Goal: Contribute content: Contribute content

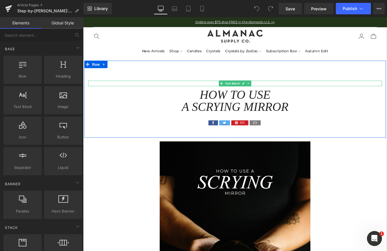
drag, startPoint x: 284, startPoint y: 91, endPoint x: 283, endPoint y: 94, distance: 2.9
click at [284, 91] on div "OCTOBER 3, 2024 Text Block" at bounding box center [257, 93] width 336 height 6
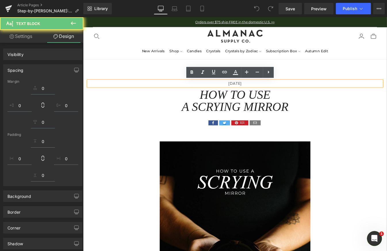
click at [282, 95] on p "OCTOBER 3, 2024" at bounding box center [257, 93] width 336 height 6
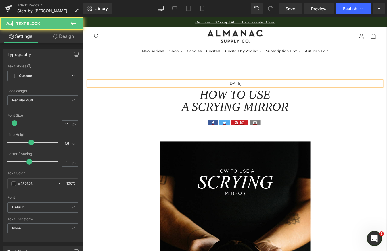
drag, startPoint x: 263, startPoint y: 93, endPoint x: 229, endPoint y: 95, distance: 33.4
click at [229, 95] on p "OCTOBER 3, 2025" at bounding box center [257, 93] width 336 height 6
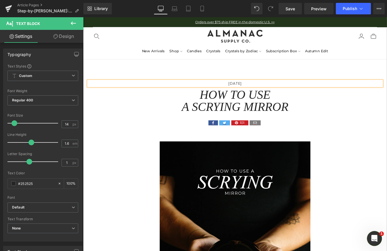
click at [289, 93] on p "[DATE]" at bounding box center [257, 93] width 336 height 6
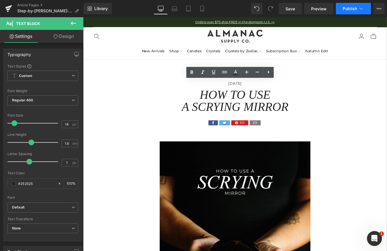
click at [354, 7] on span "Publish" at bounding box center [350, 8] width 14 height 5
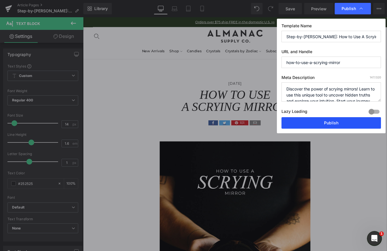
click at [333, 123] on button "Publish" at bounding box center [330, 122] width 99 height 11
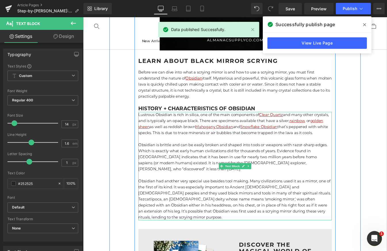
scroll to position [364, 0]
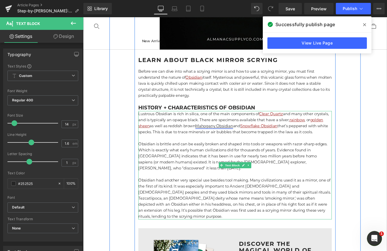
click at [255, 143] on link "Mahogany Obsidian" at bounding box center [233, 141] width 43 height 5
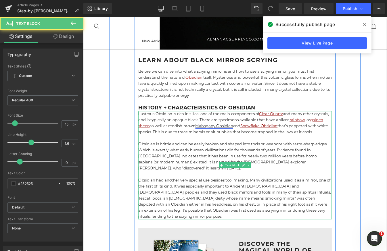
click at [255, 144] on link "Mahogany Obsidian" at bounding box center [233, 141] width 43 height 5
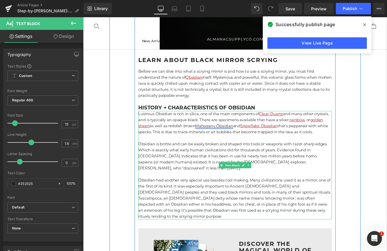
click at [231, 143] on link "Mahogany Obsidian" at bounding box center [233, 141] width 43 height 5
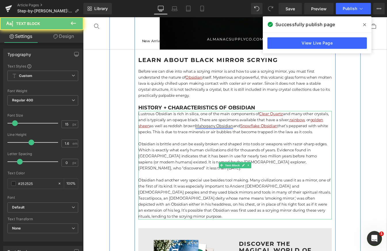
click at [231, 142] on link "Mahogany Obsidian" at bounding box center [233, 141] width 43 height 5
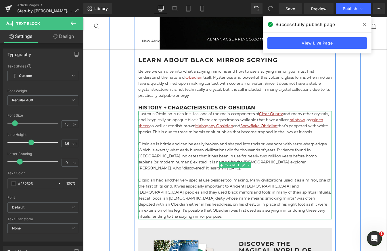
click at [284, 150] on p "Lustrous Obsidian is rich in silica, one of the main components of Clear Quartz…" at bounding box center [256, 139] width 221 height 28
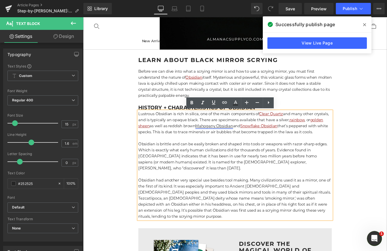
click at [255, 142] on link "Mahogany Obsidian" at bounding box center [233, 141] width 43 height 5
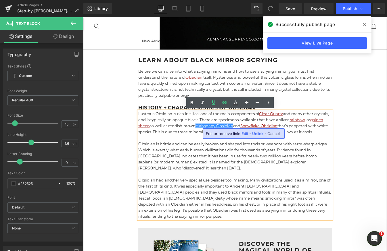
click at [256, 134] on span "Unlink" at bounding box center [257, 133] width 11 height 5
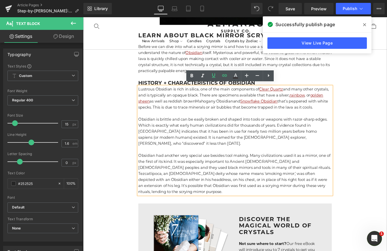
scroll to position [396, 0]
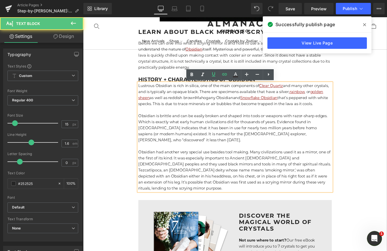
click at [230, 162] on p "Obsidian is brittle and can be easily broken and shaped into tools or weapons w…" at bounding box center [256, 144] width 221 height 34
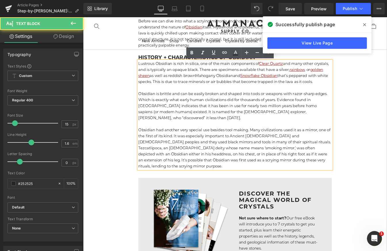
scroll to position [422, 0]
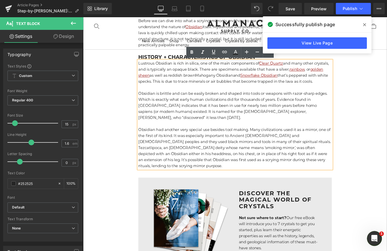
drag, startPoint x: 368, startPoint y: 24, endPoint x: 326, endPoint y: 8, distance: 44.9
click at [368, 24] on span at bounding box center [364, 24] width 9 height 9
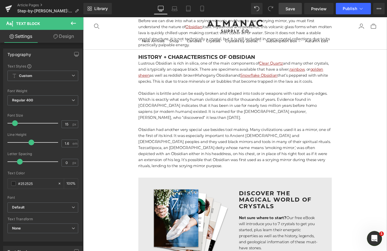
click at [294, 8] on span "Save" at bounding box center [289, 9] width 9 height 6
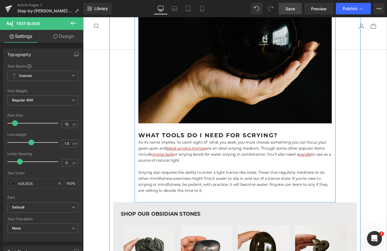
scroll to position [1153, 0]
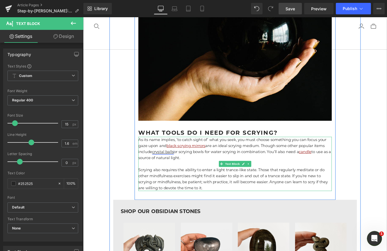
click at [180, 174] on link "crystal balls" at bounding box center [174, 171] width 25 height 5
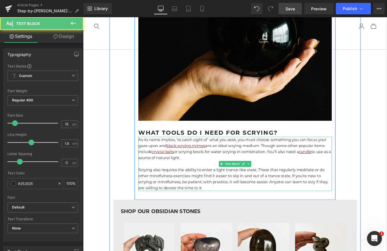
click at [201, 187] on p at bounding box center [256, 185] width 221 height 7
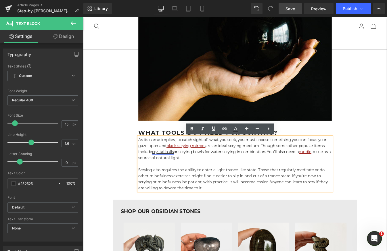
click at [177, 174] on link "crystal balls" at bounding box center [174, 171] width 25 height 5
drag, startPoint x: 189, startPoint y: 160, endPoint x: 122, endPoint y: 164, distance: 67.6
click at [189, 160] on span "Unlink" at bounding box center [190, 160] width 11 height 5
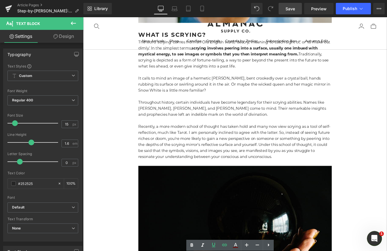
scroll to position [794, 0]
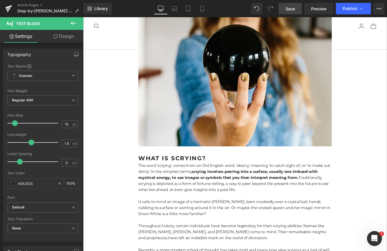
click at [294, 10] on span "Save" at bounding box center [289, 9] width 9 height 6
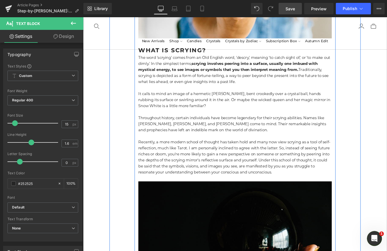
scroll to position [921, 0]
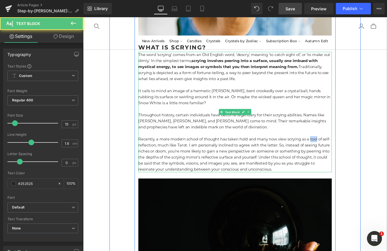
drag, startPoint x: 345, startPoint y: 156, endPoint x: 354, endPoint y: 156, distance: 8.6
click at [354, 156] on p "Recently, a more modern school of thought has taken hold and many now view scry…" at bounding box center [256, 173] width 221 height 41
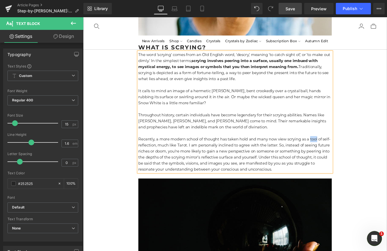
click at [319, 157] on p "Recently, a more modern school of thought has taken hold and many now view scry…" at bounding box center [256, 173] width 221 height 41
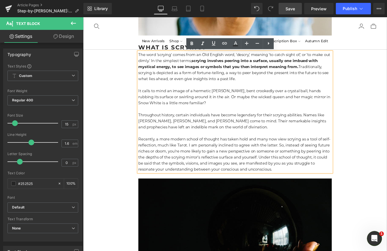
click at [335, 158] on p "Recently, a more modern school of thought has taken hold and many now view scry…" at bounding box center [256, 173] width 221 height 41
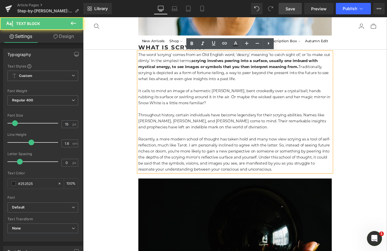
click at [318, 155] on p "Recently, a more modern school of thought has taken hold and many now view scry…" at bounding box center [256, 173] width 221 height 41
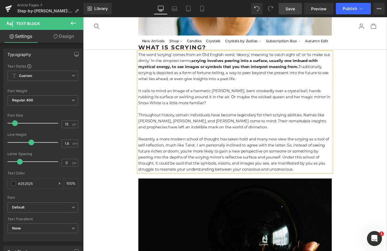
click at [343, 157] on p "Recently, a more modern school of thought has taken hold and many now view the …" at bounding box center [256, 173] width 221 height 41
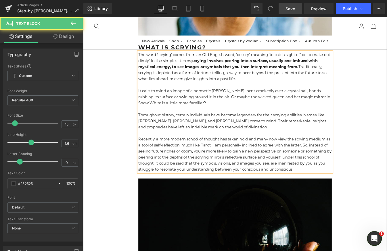
click at [274, 187] on p "Recently, a more modern school of thought has taken hold and many now view the …" at bounding box center [256, 173] width 221 height 41
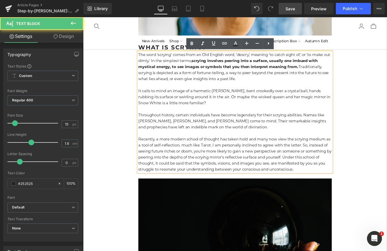
click at [290, 11] on span "Save" at bounding box center [289, 9] width 9 height 6
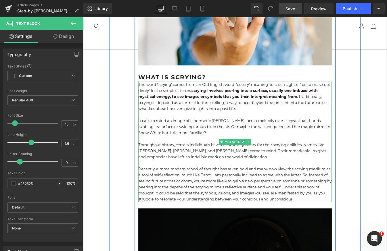
scroll to position [886, 0]
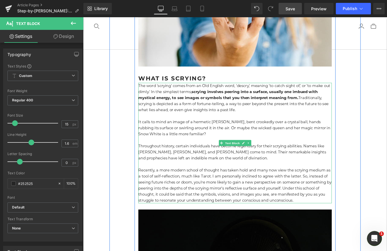
click at [221, 103] on strong "scrying involves peering into a surface, usually one imbued with mystical energ…" at bounding box center [248, 106] width 205 height 12
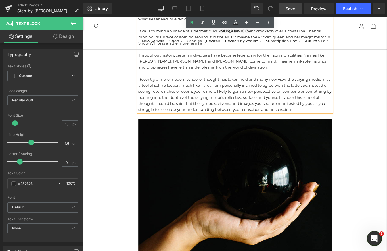
scroll to position [970, 0]
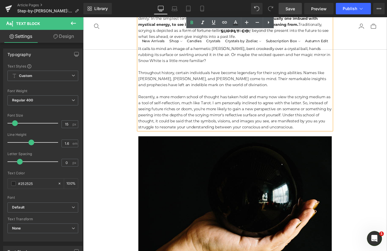
click at [327, 109] on p "Recently, a more modern school of thought has taken hold and many now view the …" at bounding box center [256, 125] width 221 height 41
drag, startPoint x: 327, startPoint y: 110, endPoint x: 318, endPoint y: 110, distance: 8.1
click at [318, 110] on p "Recently, a more modern school of thought has taken hold and many now view the …" at bounding box center [256, 125] width 221 height 41
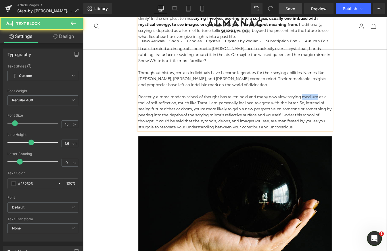
drag, startPoint x: 355, startPoint y: 109, endPoint x: 336, endPoint y: 109, distance: 18.7
click at [336, 109] on p "Recently, a more modern school of thought has taken hold and many now view scry…" at bounding box center [256, 125] width 221 height 41
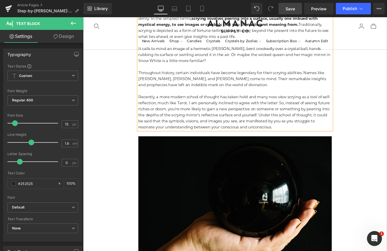
click at [317, 121] on p "Recently, a more modern school of thought has taken hold and many now view scry…" at bounding box center [256, 125] width 221 height 41
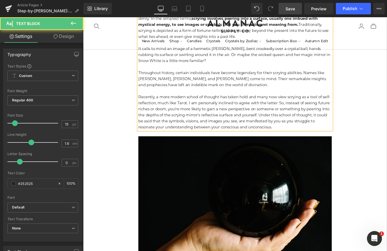
click at [296, 8] on link "Save" at bounding box center [290, 8] width 23 height 11
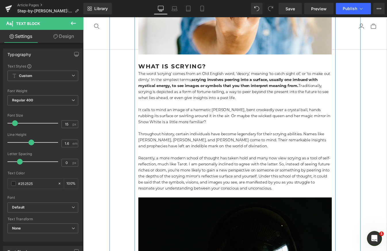
scroll to position [897, 0]
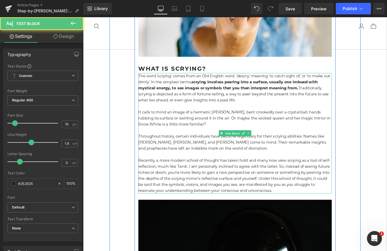
click at [266, 170] on p "Throughout history, certain individuals have become legendary for their scrying…" at bounding box center [256, 160] width 221 height 21
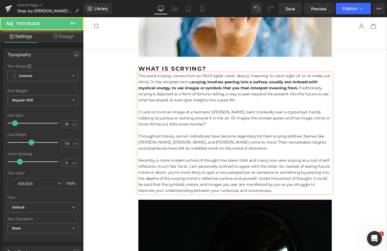
click at [268, 168] on p "Throughout history, certain individuals have become legendary for their scrying…" at bounding box center [256, 160] width 221 height 21
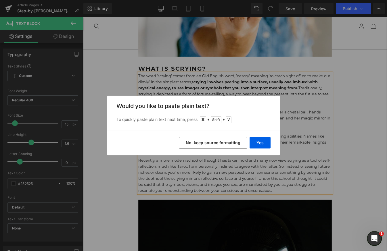
click at [227, 144] on button "No, keep source formatting" at bounding box center [213, 142] width 68 height 11
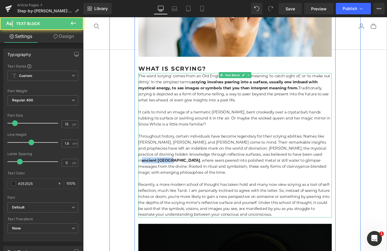
drag, startPoint x: 306, startPoint y: 175, endPoint x: 338, endPoint y: 174, distance: 32.2
click at [339, 174] on p "Throughout history, certain individuals have become legendary for their scrying…" at bounding box center [256, 174] width 221 height 48
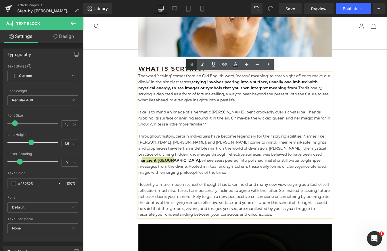
click at [193, 65] on icon at bounding box center [191, 64] width 7 height 7
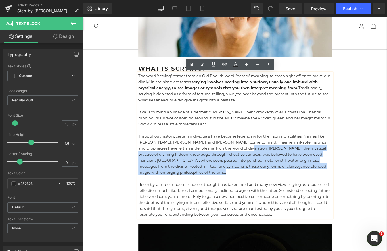
drag, startPoint x: 263, startPoint y: 168, endPoint x: 365, endPoint y: 190, distance: 104.8
click at [365, 190] on p "Throughout history, certain individuals have become legendary for their scrying…" at bounding box center [256, 174] width 221 height 48
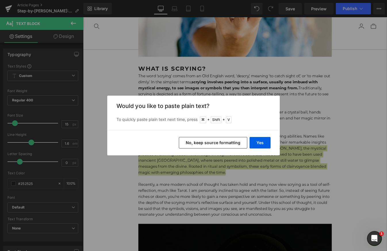
click at [210, 143] on button "No, keep source formatting" at bounding box center [213, 142] width 68 height 11
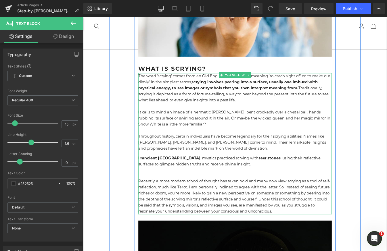
click at [255, 189] on p "In ancient Persia , mystics practiced scrying with seer stones , using their re…" at bounding box center [256, 182] width 221 height 14
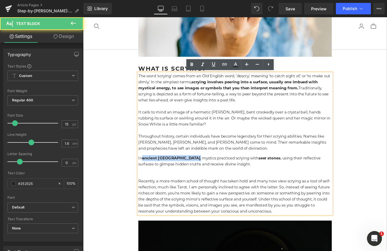
drag, startPoint x: 152, startPoint y: 179, endPoint x: 184, endPoint y: 181, distance: 32.0
click at [184, 181] on p "In ancient Persia , mystics practiced scrying with seer stones , using their re…" at bounding box center [256, 182] width 221 height 14
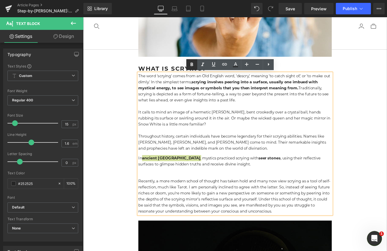
click at [192, 62] on icon at bounding box center [191, 64] width 7 height 7
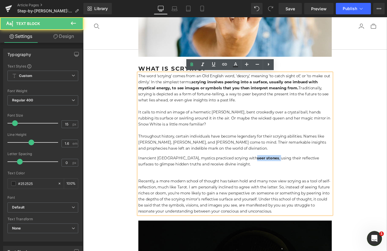
drag, startPoint x: 250, startPoint y: 180, endPoint x: 281, endPoint y: 179, distance: 30.2
click at [281, 179] on p "In ancient Persia , mystics practiced scrying with seer stones , using their re…" at bounding box center [256, 182] width 221 height 14
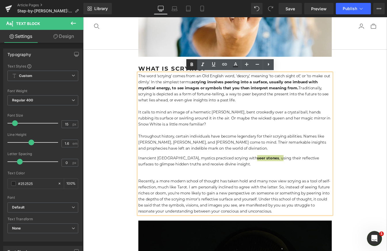
click at [191, 62] on icon at bounding box center [191, 64] width 7 height 7
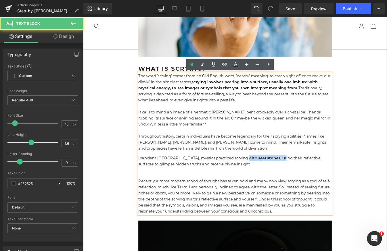
drag, startPoint x: 284, startPoint y: 177, endPoint x: 244, endPoint y: 176, distance: 40.5
click at [242, 176] on p "In ancient Persia , mystics practiced scrying with seer stones , u sing their r…" at bounding box center [256, 182] width 221 height 14
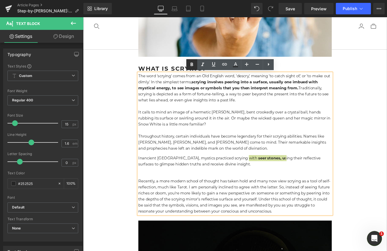
click at [191, 68] on icon at bounding box center [191, 64] width 7 height 7
click at [191, 67] on icon at bounding box center [191, 64] width 7 height 7
drag, startPoint x: 240, startPoint y: 179, endPoint x: 285, endPoint y: 182, distance: 44.4
click at [285, 182] on p "In ancient Persia , mystics practiced scrying with seer stones , us ing their r…" at bounding box center [256, 182] width 221 height 14
click at [192, 65] on icon at bounding box center [191, 64] width 7 height 7
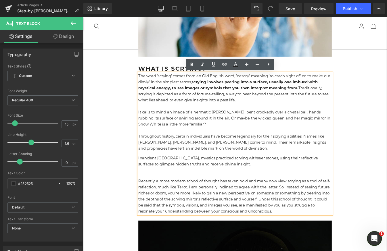
click at [279, 183] on p "In ancient Persia , mystics practiced scrying with seer stones , using their re…" at bounding box center [256, 182] width 221 height 14
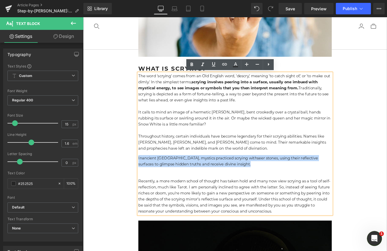
drag, startPoint x: 260, startPoint y: 187, endPoint x: 144, endPoint y: 174, distance: 116.8
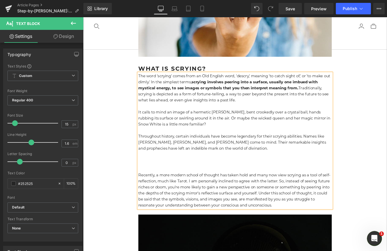
click at [146, 198] on div "The word ‘scrying' comes from an Old English word, ‘descry,' meaning ‘to catch …" at bounding box center [256, 158] width 221 height 155
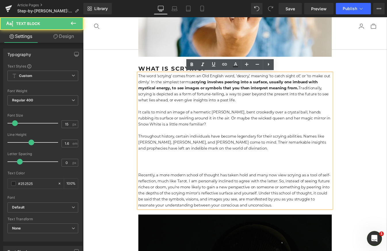
click at [148, 200] on p "Recently, a more modern school of thought has taken hold and many now view scry…" at bounding box center [256, 215] width 221 height 41
click at [147, 199] on p "Recently, a more modern school of thought has taken hold and many now view scry…" at bounding box center [256, 215] width 221 height 41
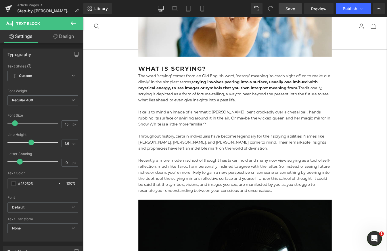
click at [290, 9] on span "Save" at bounding box center [289, 9] width 9 height 6
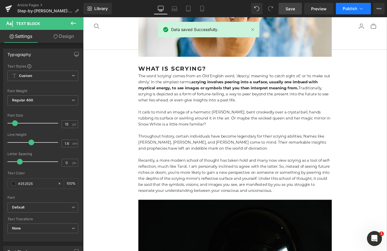
click at [359, 6] on icon at bounding box center [361, 9] width 6 height 6
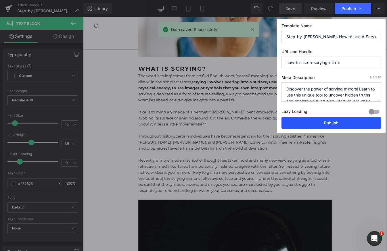
click at [326, 125] on button "Publish" at bounding box center [330, 122] width 99 height 11
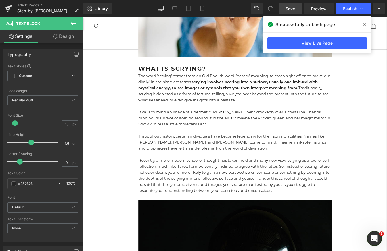
click at [365, 25] on icon at bounding box center [364, 24] width 3 height 3
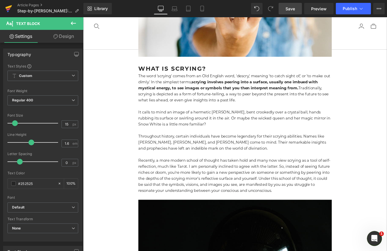
click at [9, 7] on icon at bounding box center [8, 7] width 7 height 4
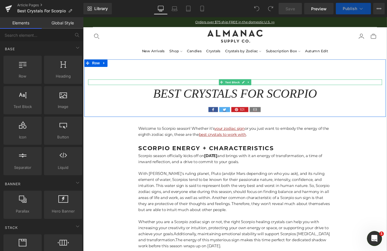
click at [283, 92] on p "OCTOBER 1, 2024" at bounding box center [257, 92] width 336 height 6
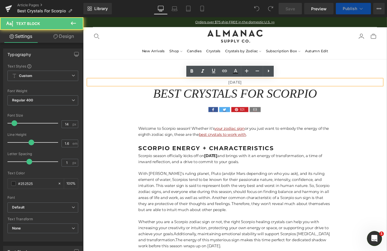
click at [279, 92] on p "OCTOBER 1, 2024" at bounding box center [257, 92] width 336 height 6
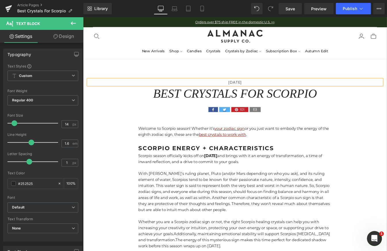
click at [263, 91] on p "OCTOBER 1, 2025" at bounding box center [257, 92] width 336 height 6
drag, startPoint x: 295, startPoint y: 9, endPoint x: 133, endPoint y: 51, distance: 167.2
click at [295, 9] on span "Save" at bounding box center [289, 9] width 9 height 6
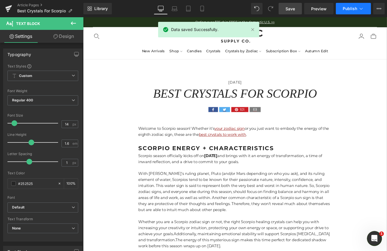
click at [366, 11] on button "Publish" at bounding box center [353, 8] width 35 height 11
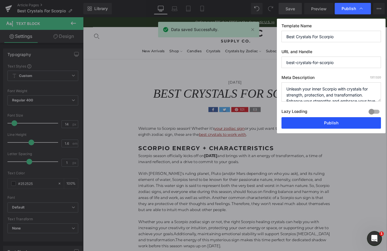
click at [321, 124] on button "Publish" at bounding box center [330, 122] width 99 height 11
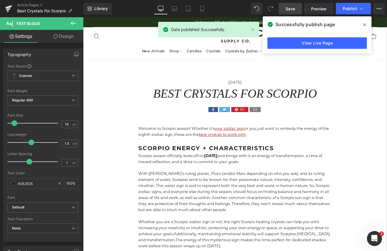
click at [365, 26] on icon at bounding box center [364, 24] width 3 height 5
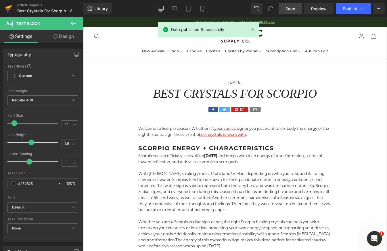
click at [9, 10] on icon at bounding box center [8, 9] width 4 height 3
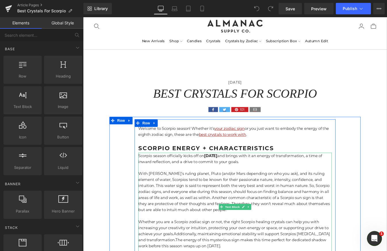
scroll to position [13, 0]
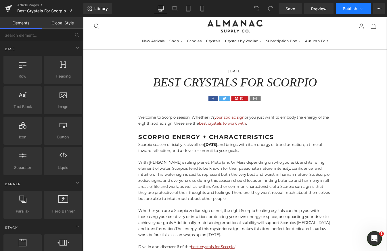
click at [360, 8] on icon at bounding box center [361, 9] width 6 height 6
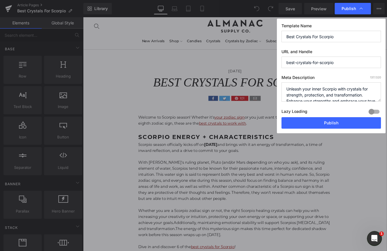
click at [343, 36] on input "Best Crystals For Scorpio" at bounding box center [330, 36] width 99 height 11
type input "Best Crystals For Scorpio Zodiac Sign"
click at [360, 10] on icon at bounding box center [361, 9] width 6 height 6
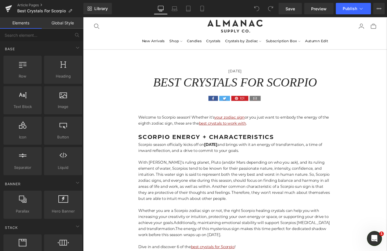
click at [360, 10] on icon at bounding box center [361, 9] width 6 height 6
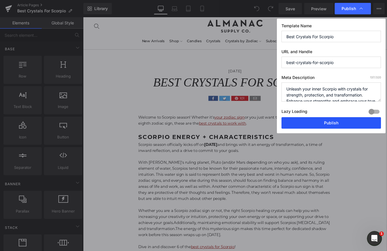
click at [341, 122] on button "Publish" at bounding box center [330, 122] width 99 height 11
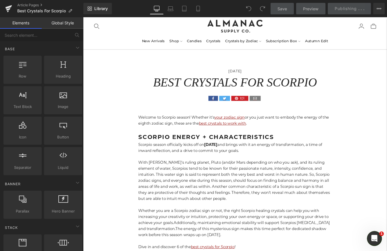
scroll to position [41, 0]
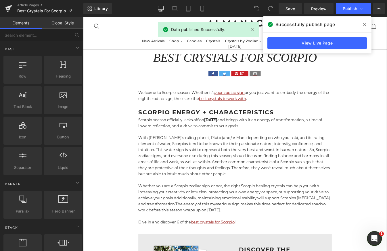
click at [364, 24] on icon at bounding box center [364, 24] width 3 height 3
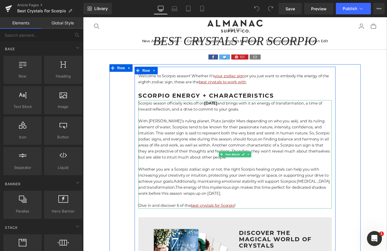
scroll to position [60, 0]
click at [303, 178] on p "With [PERSON_NAME]'s ruling planet, Pluto (and/or Mars depending on who you ask…" at bounding box center [256, 157] width 221 height 48
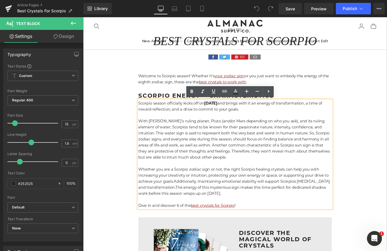
click at [248, 181] on p "With [PERSON_NAME]'s ruling planet, Pluto (and/or Mars depending on who you ask…" at bounding box center [256, 157] width 221 height 48
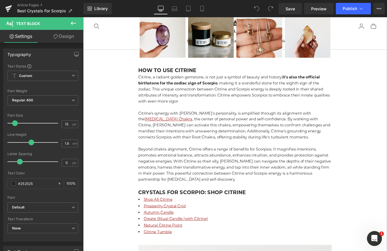
scroll to position [888, 0]
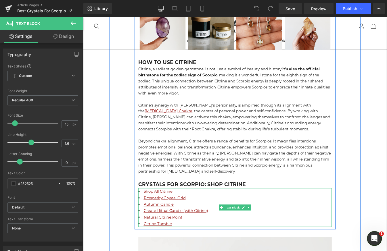
click at [208, 220] on li "Prosperity Crystal Grid" at bounding box center [256, 223] width 221 height 7
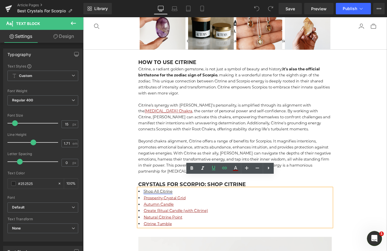
click at [170, 214] on link "Shop All Citrine" at bounding box center [168, 216] width 33 height 5
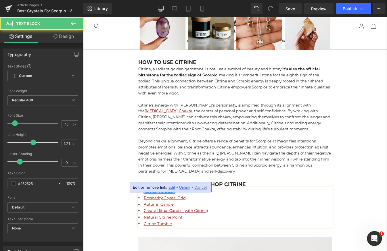
click at [191, 213] on li "Shop ALL Citrine" at bounding box center [256, 216] width 221 height 7
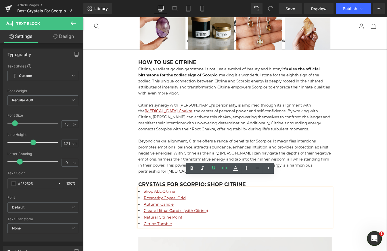
click at [210, 220] on li "Prosperity Crystal Grid" at bounding box center [256, 223] width 221 height 7
drag, startPoint x: 210, startPoint y: 212, endPoint x: 153, endPoint y: 211, distance: 56.9
click at [153, 220] on li "Prosperity Crystal Grid" at bounding box center [256, 223] width 221 height 7
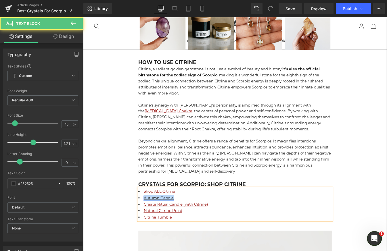
drag, startPoint x: 195, startPoint y: 211, endPoint x: 152, endPoint y: 211, distance: 43.1
click at [152, 220] on li "Autumn Candle" at bounding box center [256, 223] width 221 height 7
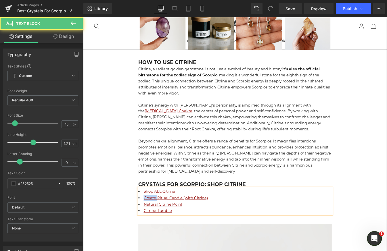
drag, startPoint x: 168, startPoint y: 211, endPoint x: 151, endPoint y: 212, distance: 16.2
click at [151, 220] on li "Create Ritual Candle (with Citrine)" at bounding box center [256, 223] width 221 height 7
drag, startPoint x: 208, startPoint y: 211, endPoint x: 187, endPoint y: 211, distance: 21.6
click at [187, 221] on link "Ritual Candle (with Citrine)" at bounding box center [181, 223] width 58 height 5
click at [295, 220] on li "Ritual Candle (Create)" at bounding box center [256, 223] width 221 height 7
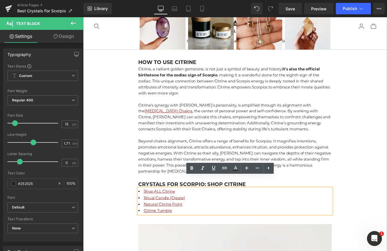
click at [209, 228] on li "Natural Citrine Point" at bounding box center [256, 231] width 221 height 7
click at [187, 235] on li "Citrine Tumble" at bounding box center [256, 238] width 221 height 7
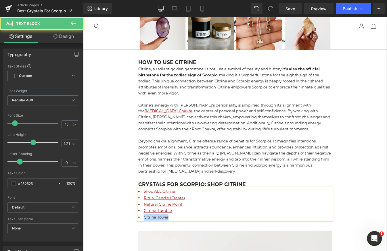
drag, startPoint x: 186, startPoint y: 231, endPoint x: 151, endPoint y: 231, distance: 34.5
click at [151, 243] on li "Citrine Tower" at bounding box center [256, 246] width 221 height 7
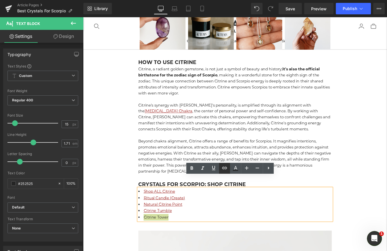
click at [227, 168] on icon at bounding box center [224, 168] width 5 height 2
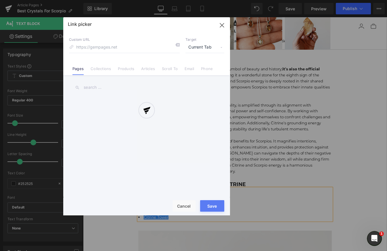
click at [251, 0] on div "Text Color Highlight Color #333333 Edit or remove link: Edit - Unlink - Cancel …" at bounding box center [193, 0] width 387 height 0
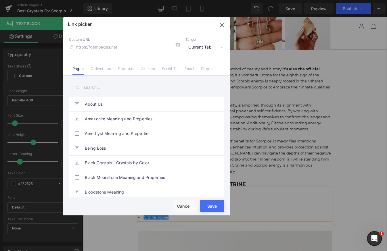
click at [124, 68] on link "Products" at bounding box center [126, 70] width 16 height 9
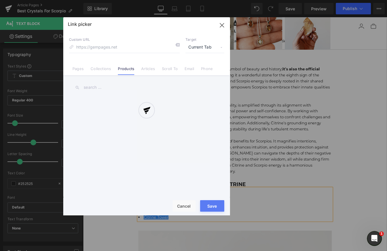
click at [108, 87] on div at bounding box center [146, 116] width 167 height 198
click at [94, 88] on div at bounding box center [146, 116] width 167 height 198
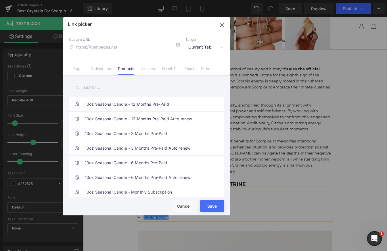
click at [99, 88] on input "text" at bounding box center [146, 87] width 155 height 13
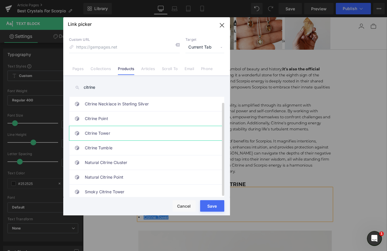
scroll to position [5, 0]
type input "citrine"
click at [119, 131] on link "Citrine Tower" at bounding box center [148, 133] width 126 height 14
type input "/products/citrine-tower"
click at [211, 209] on button "Save" at bounding box center [212, 205] width 24 height 11
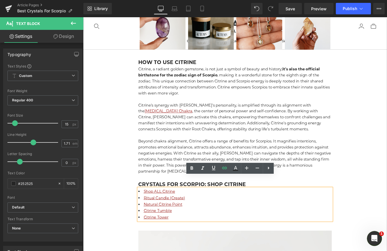
click at [242, 235] on li "Citrine Tumble" at bounding box center [256, 238] width 221 height 7
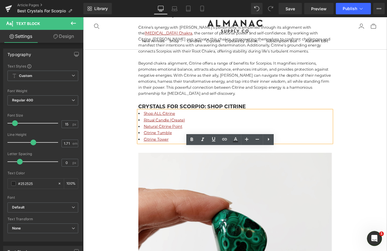
scroll to position [921, 0]
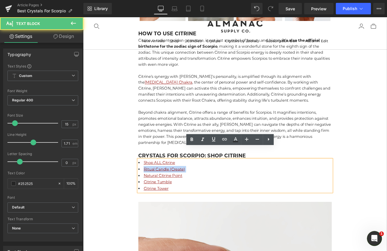
drag, startPoint x: 202, startPoint y: 177, endPoint x: 150, endPoint y: 176, distance: 51.5
click at [150, 188] on li "Ritual Candle (Create)" at bounding box center [256, 191] width 221 height 7
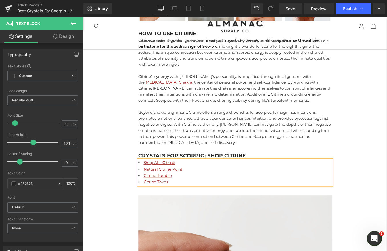
click at [185, 202] on li "Citrine Tower" at bounding box center [256, 205] width 221 height 7
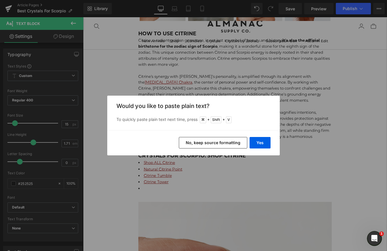
click at [218, 145] on button "No, keep source formatting" at bounding box center [213, 142] width 68 height 11
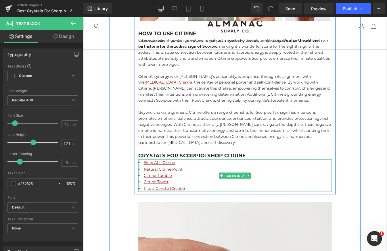
click at [214, 202] on li "Citrine Tower" at bounding box center [256, 205] width 221 height 7
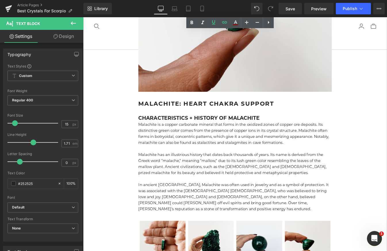
scroll to position [1268, 0]
click at [289, 7] on span "Save" at bounding box center [289, 9] width 9 height 6
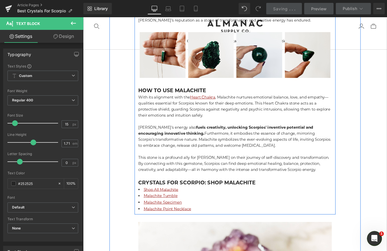
scroll to position [1486, 0]
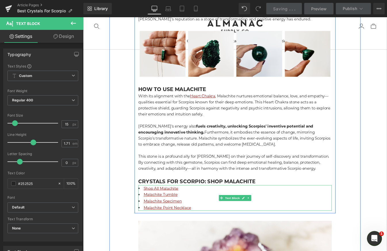
click at [203, 217] on li "Malachite Tumble" at bounding box center [256, 220] width 221 height 7
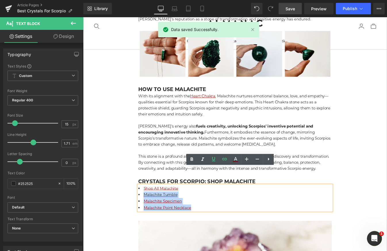
drag, startPoint x: 210, startPoint y: 215, endPoint x: 152, endPoint y: 200, distance: 60.2
click at [152, 210] on ul "Shop All Malachite Malachite Tumble Malachite Specimen Malachite Point Necklace" at bounding box center [256, 225] width 221 height 30
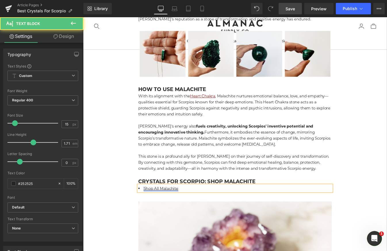
drag, startPoint x: 170, startPoint y: 191, endPoint x: 242, endPoint y: 191, distance: 72.4
click at [170, 210] on link "Shop All Malachite" at bounding box center [172, 212] width 40 height 5
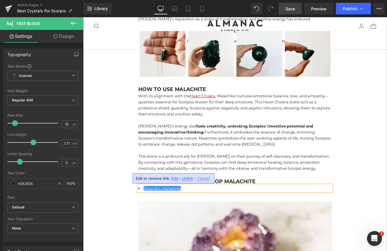
click at [202, 210] on li "Shop ALL Malachite" at bounding box center [256, 213] width 221 height 7
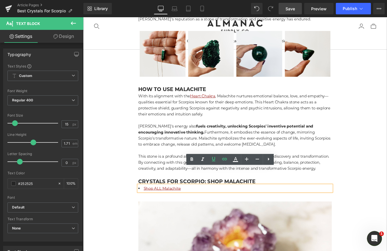
click at [288, 13] on link "Save" at bounding box center [290, 8] width 23 height 11
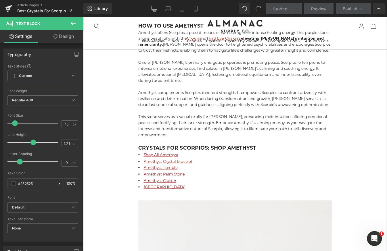
scroll to position [2159, 0]
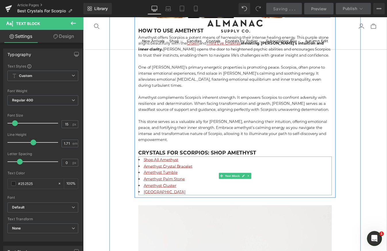
click at [197, 214] on li "[GEOGRAPHIC_DATA]" at bounding box center [256, 217] width 221 height 7
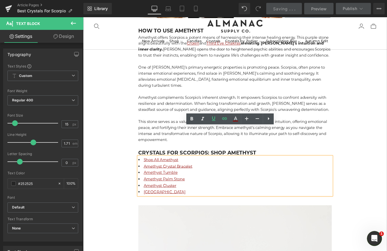
click at [208, 199] on li "Amethyst Palm Stone" at bounding box center [256, 202] width 221 height 7
drag, startPoint x: 208, startPoint y: 169, endPoint x: 152, endPoint y: 169, distance: 55.5
click at [152, 199] on li "Amethyst Palm Stone" at bounding box center [256, 202] width 221 height 7
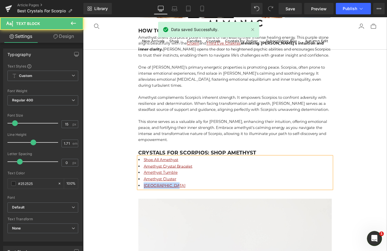
drag, startPoint x: 192, startPoint y: 176, endPoint x: 150, endPoint y: 176, distance: 42.0
click at [150, 206] on li "[GEOGRAPHIC_DATA]" at bounding box center [256, 209] width 221 height 7
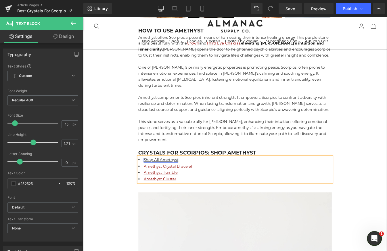
click at [170, 178] on link "Shop All Amethyst" at bounding box center [172, 180] width 40 height 5
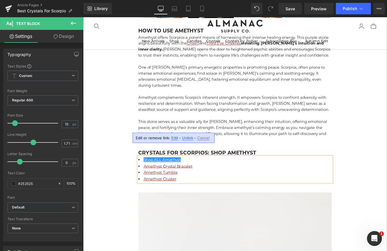
click at [196, 199] on li "Amethyst Cluster" at bounding box center [256, 202] width 221 height 7
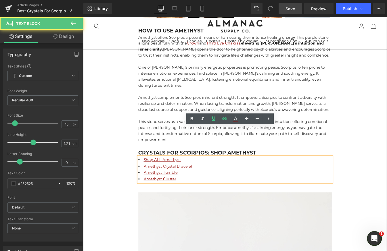
click at [285, 9] on link "Save" at bounding box center [290, 8] width 23 height 11
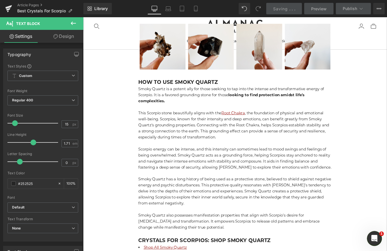
scroll to position [2823, 0]
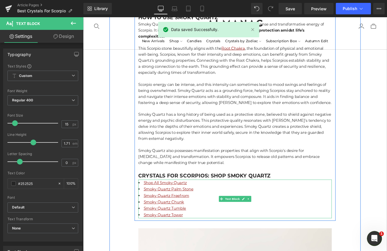
click at [216, 210] on li "Smoky Quartz Palm Stone" at bounding box center [256, 213] width 221 height 7
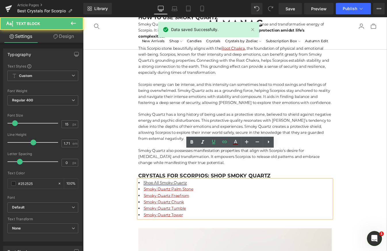
click at [171, 204] on link "Shop All Smoky Quartz" at bounding box center [176, 206] width 49 height 5
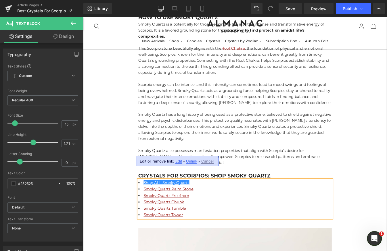
click at [222, 225] on li "Smoky Quartz Chunk" at bounding box center [256, 228] width 221 height 7
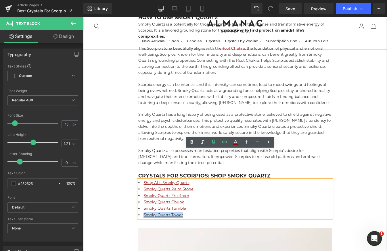
drag, startPoint x: 202, startPoint y: 210, endPoint x: 152, endPoint y: 209, distance: 50.3
click at [152, 240] on li "Smoky Quartz Tower" at bounding box center [256, 243] width 221 height 7
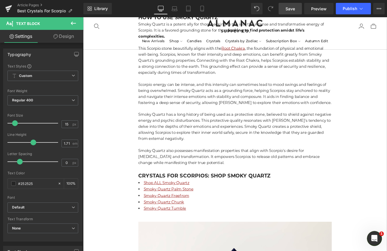
click at [293, 6] on span "Save" at bounding box center [289, 9] width 9 height 6
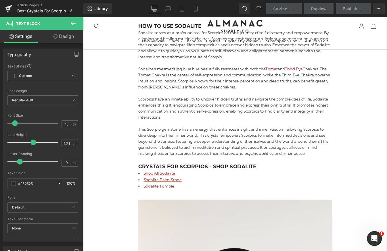
scroll to position [3476, 0]
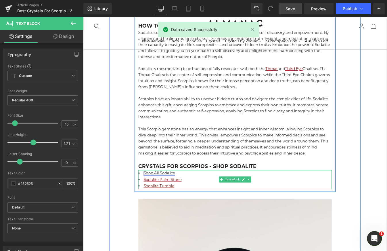
click at [166, 192] on div at bounding box center [256, 192] width 221 height 1
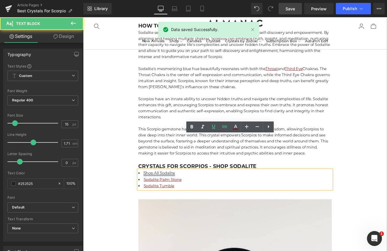
click at [171, 193] on link "Shop All Sodalite" at bounding box center [170, 195] width 36 height 5
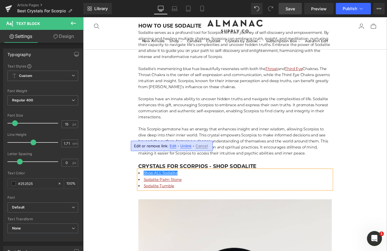
click at [245, 207] on li "Sodalite Tumble" at bounding box center [256, 210] width 221 height 7
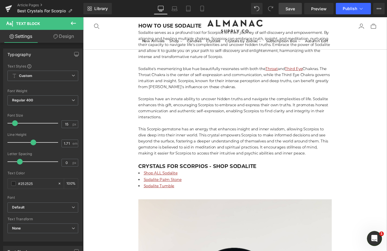
drag, startPoint x: 290, startPoint y: 12, endPoint x: 156, endPoint y: 174, distance: 210.4
click at [290, 12] on link "Save" at bounding box center [290, 8] width 23 height 11
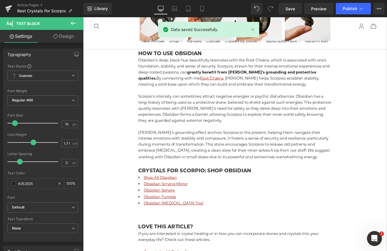
scroll to position [4126, 0]
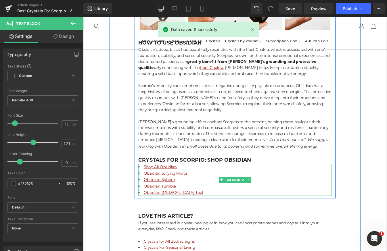
click at [207, 192] on li "Obsidian Scrying Mirror" at bounding box center [256, 195] width 221 height 7
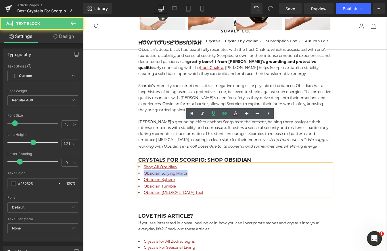
drag, startPoint x: 211, startPoint y: 150, endPoint x: 151, endPoint y: 150, distance: 60.4
click at [151, 192] on li "Obsidian Scrying Mirror" at bounding box center [256, 195] width 221 height 7
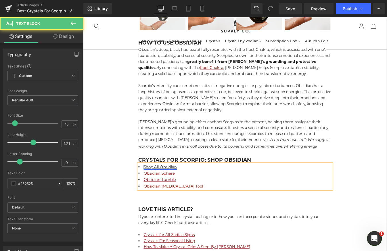
click at [170, 186] on link "Shop All Obsidian" at bounding box center [171, 188] width 38 height 5
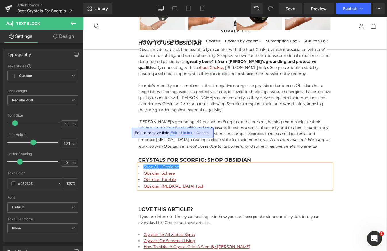
click at [206, 207] on li "Obsidian [MEDICAL_DATA] Tool" at bounding box center [256, 210] width 221 height 7
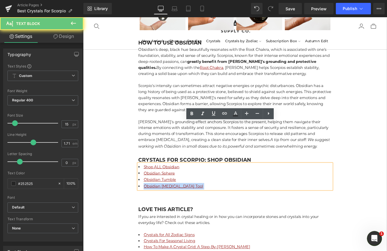
drag, startPoint x: 179, startPoint y: 164, endPoint x: 143, endPoint y: 163, distance: 35.7
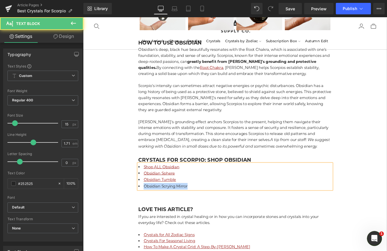
drag, startPoint x: 216, startPoint y: 163, endPoint x: 151, endPoint y: 163, distance: 64.7
click at [151, 207] on li "Obsidian Scrying Mirror" at bounding box center [256, 210] width 221 height 7
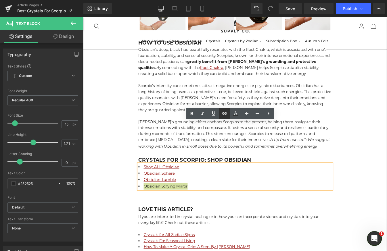
click at [222, 113] on icon at bounding box center [224, 113] width 5 height 2
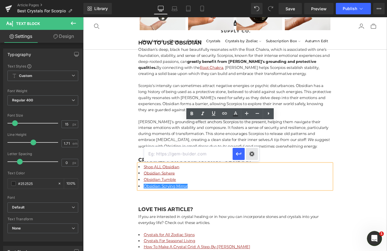
click at [252, 0] on div "Text Color Highlight Color #333333 Edit or remove link: Edit - Unlink - Cancel" at bounding box center [193, 0] width 387 height 0
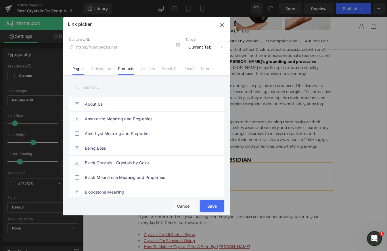
click at [128, 70] on link "Products" at bounding box center [126, 70] width 16 height 9
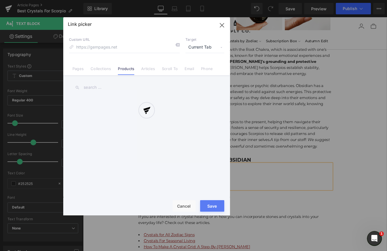
click at [98, 87] on div at bounding box center [146, 116] width 167 height 198
click at [92, 88] on div "Link picker Back to Library Insert Custom URL Target Current Tab Current Tab Ne…" at bounding box center [146, 116] width 167 height 198
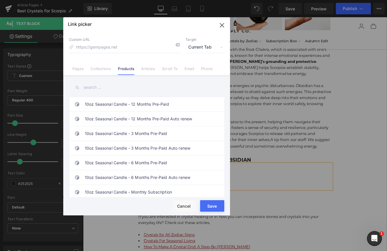
click at [92, 88] on input "text" at bounding box center [146, 87] width 155 height 13
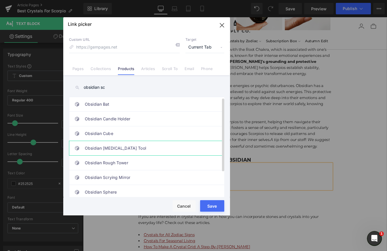
scroll to position [34, 0]
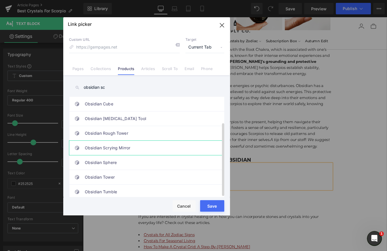
type input "obsidian sc"
click at [120, 143] on link "Obsidian Scrying Mirror" at bounding box center [148, 148] width 126 height 14
type input "/products/obsidian-scrying-mirror"
click at [213, 207] on button "Save" at bounding box center [212, 205] width 24 height 11
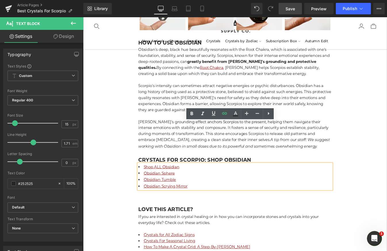
drag, startPoint x: 291, startPoint y: 9, endPoint x: 214, endPoint y: 124, distance: 137.9
click at [291, 9] on span "Save" at bounding box center [289, 9] width 9 height 6
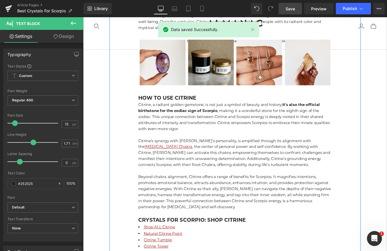
scroll to position [860, 0]
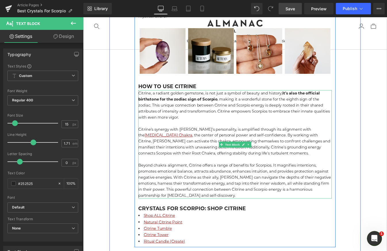
click at [321, 184] on p "Beyond chakra alignment, Citrine offers a range of benefits for Scorpios. It ma…" at bounding box center [256, 204] width 221 height 41
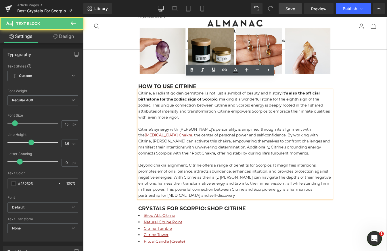
click at [353, 184] on p "Beyond chakra alignment, Citrine offers a range of benefits for Scorpios. It ma…" at bounding box center [256, 204] width 221 height 41
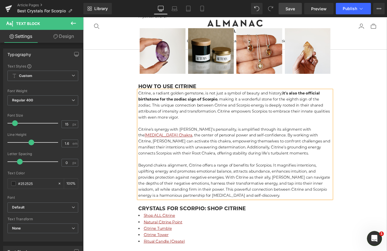
click at [213, 184] on p "Beyond chakra alignment, Citrine offers a range of benefits for Scorpios. It ma…" at bounding box center [256, 204] width 221 height 41
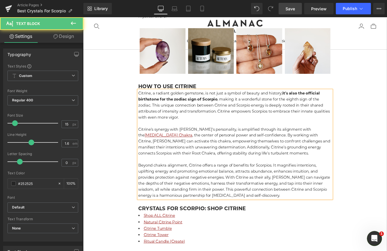
click at [259, 184] on p "Beyond chakra alignment, Citrine offers a range of benefits for Scorpios. It ma…" at bounding box center [256, 204] width 221 height 41
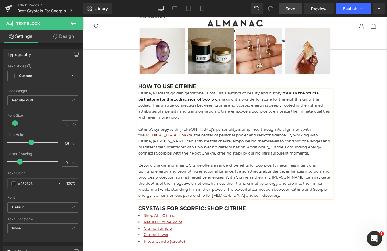
click at [319, 209] on p "Beyond chakra alignment, Citrine offers a range of benefits for Scorpios. It ma…" at bounding box center [256, 204] width 221 height 41
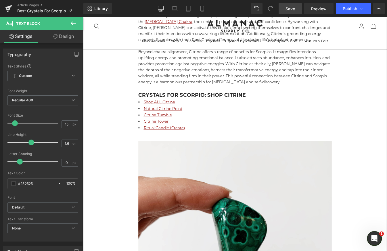
scroll to position [997, 0]
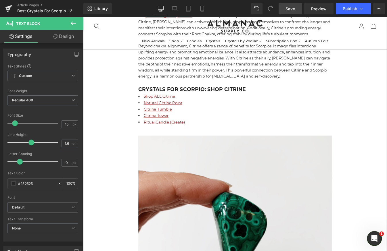
drag, startPoint x: 292, startPoint y: 13, endPoint x: 177, endPoint y: 206, distance: 225.0
click at [292, 13] on link "Save" at bounding box center [290, 8] width 23 height 11
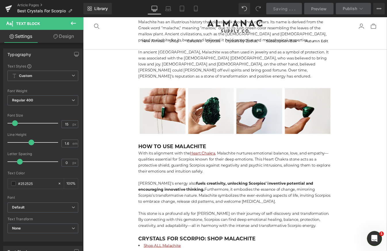
scroll to position [1421, 0]
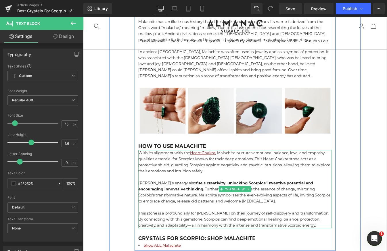
click at [263, 169] on p "With its alignment with the Heart Chakra , Malachite nurtures emotional balance…" at bounding box center [256, 183] width 221 height 28
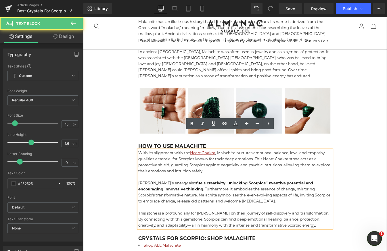
click at [263, 169] on p "With its alignment with the Heart Chakra , Malachite nurtures emotional balance…" at bounding box center [256, 183] width 221 height 28
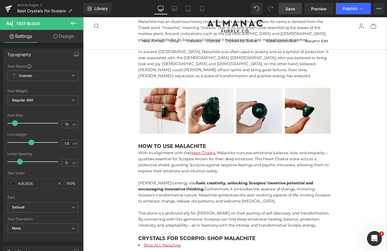
click at [291, 12] on link "Save" at bounding box center [290, 8] width 23 height 11
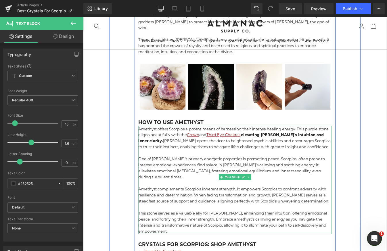
scroll to position [2055, 0]
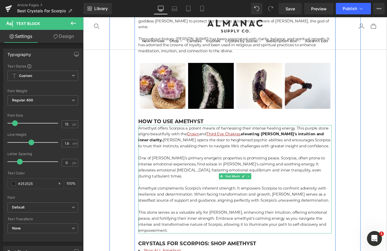
click at [206, 175] on p "One of [PERSON_NAME]'s primary energetic properties is promoting peace. Scorpio…" at bounding box center [256, 189] width 221 height 28
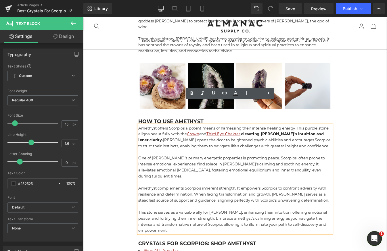
click at [365, 175] on p "One of [PERSON_NAME]'s primary energetic properties is promoting peace. Scorpio…" at bounding box center [256, 189] width 221 height 28
click at [233, 237] on p "This stone serves as a valuable ally for [PERSON_NAME], enhancing their intuiti…" at bounding box center [256, 251] width 221 height 28
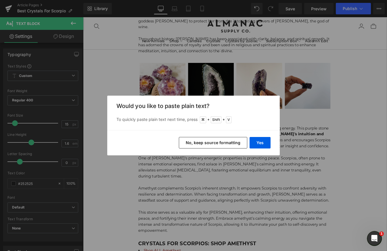
click at [214, 144] on button "No, keep source formatting" at bounding box center [213, 142] width 68 height 11
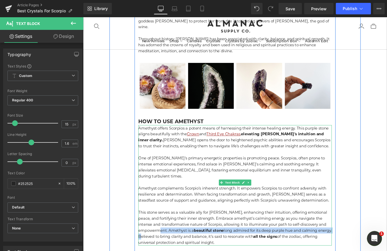
drag, startPoint x: 181, startPoint y: 228, endPoint x: 163, endPoint y: 236, distance: 19.6
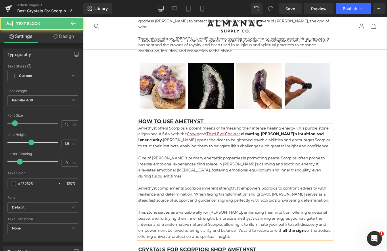
click at [330, 141] on p "Amethyst offers Scorpios a potent means of harnessing their intense healing ene…" at bounding box center [256, 155] width 221 height 28
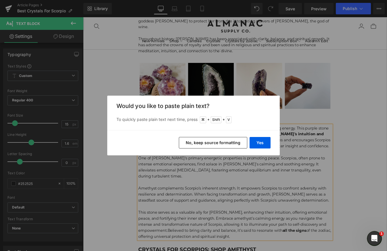
click at [216, 144] on button "No, keep source formatting" at bounding box center [213, 142] width 68 height 11
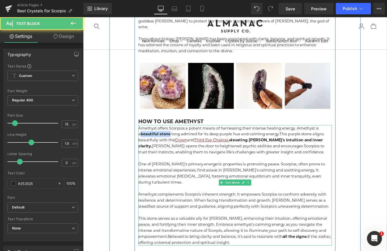
drag, startPoint x: 184, startPoint y: 125, endPoint x: 151, endPoint y: 125, distance: 33.1
click at [151, 148] on strong "beautiful stone" at bounding box center [166, 150] width 34 height 5
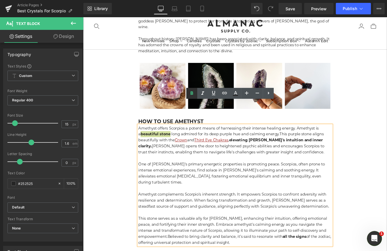
click at [192, 91] on icon at bounding box center [192, 92] width 3 height 3
drag, startPoint x: 310, startPoint y: 124, endPoint x: 343, endPoint y: 128, distance: 33.6
click at [346, 148] on span "This purple stone aligns beautifully with the" at bounding box center [251, 154] width 210 height 12
click at [315, 175] on p at bounding box center [256, 178] width 221 height 7
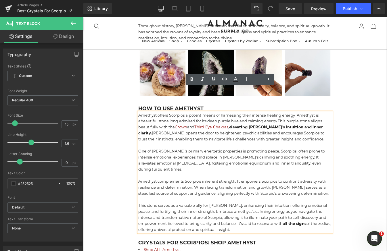
scroll to position [2072, 0]
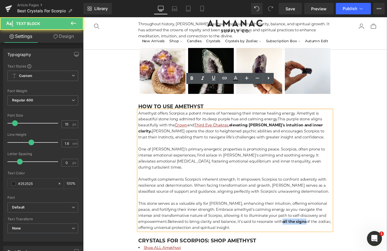
drag, startPoint x: 315, startPoint y: 218, endPoint x: 342, endPoint y: 219, distance: 27.3
click at [342, 227] on p "This stone serves as a valuable ally for [PERSON_NAME], enhancing their intuiti…" at bounding box center [256, 244] width 221 height 34
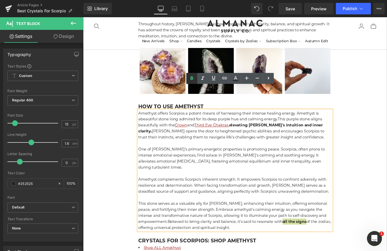
click at [192, 78] on icon at bounding box center [191, 78] width 7 height 7
click at [276, 227] on p "This stone serves as a valuable ally for [PERSON_NAME], enhancing their intuiti…" at bounding box center [256, 244] width 221 height 34
click at [294, 7] on span "Save" at bounding box center [289, 9] width 9 height 6
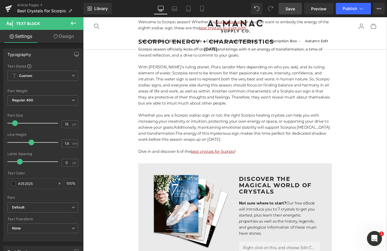
scroll to position [122, 0]
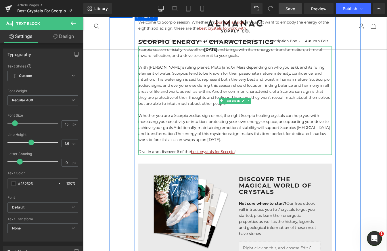
click at [190, 120] on p "With [PERSON_NAME]'s ruling planet, Pluto (and/or Mars depending on who you ask…" at bounding box center [256, 96] width 221 height 48
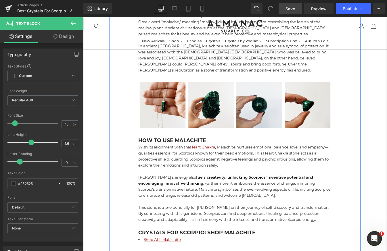
scroll to position [1429, 0]
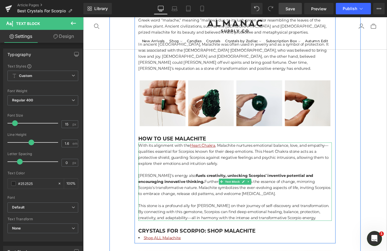
click at [282, 161] on p "With its alignment with the Heart Chakra , Malachite nurtures emotional balance…" at bounding box center [256, 175] width 221 height 28
drag, startPoint x: 356, startPoint y: 151, endPoint x: 281, endPoint y: 151, distance: 74.7
click at [281, 161] on p "With its alignment with the Heart Chakra , Malachite nurtures emotional balance…" at bounding box center [256, 175] width 221 height 28
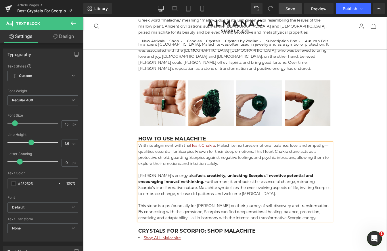
click at [252, 164] on p "With its alignment with the Heart Chakra , Malachite nurtures emotional balance…" at bounding box center [256, 175] width 221 height 28
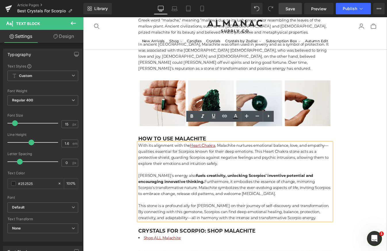
click at [309, 199] on p "[PERSON_NAME]'s energy also fuels creativity, unlocking Scorpios' inventive pot…" at bounding box center [256, 209] width 221 height 28
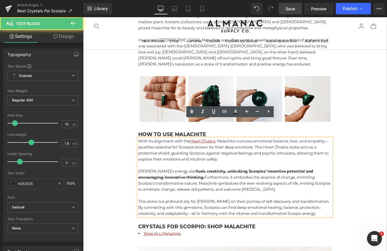
scroll to position [1434, 0]
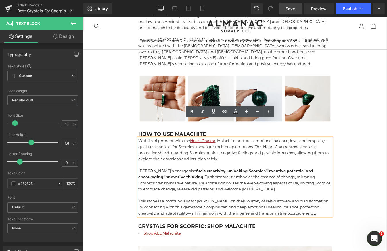
click at [196, 190] on p "[PERSON_NAME]'s energy also fuels creativity, unlocking Scorpios' inventive pot…" at bounding box center [256, 204] width 221 height 28
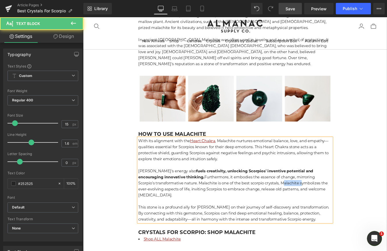
drag, startPoint x: 313, startPoint y: 188, endPoint x: 292, endPoint y: 187, distance: 20.4
click at [292, 190] on p "[PERSON_NAME]'s energy also fuels creativity, unlocking Scorpios' inventive pot…" at bounding box center [256, 207] width 221 height 34
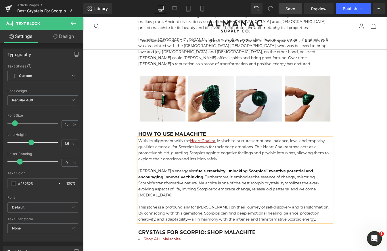
click at [314, 190] on p "[PERSON_NAME]'s energy also fuels creativity, unlocking Scorpios' inventive pot…" at bounding box center [256, 207] width 221 height 34
click at [304, 199] on p "[PERSON_NAME]'s energy also fuels creativity, unlocking Scorpios' inventive pot…" at bounding box center [256, 207] width 221 height 34
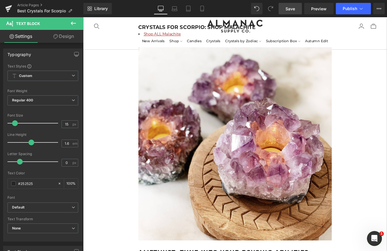
scroll to position [1697, 0]
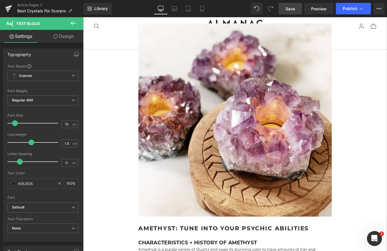
click at [291, 5] on link "Save" at bounding box center [290, 8] width 23 height 11
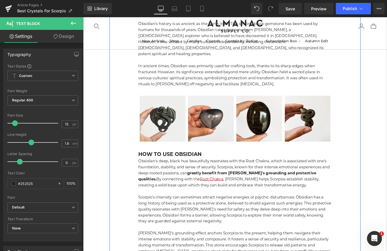
scroll to position [4019, 0]
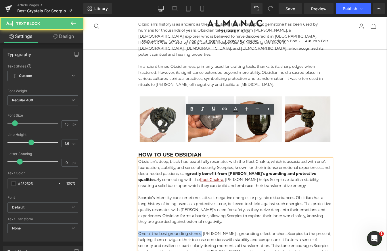
drag, startPoint x: 220, startPoint y: 219, endPoint x: 138, endPoint y: 219, distance: 82.5
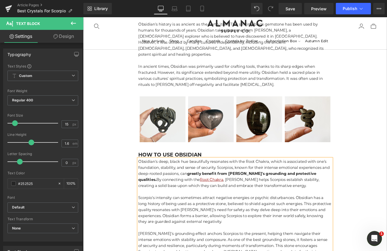
click at [288, 11] on span "Save" at bounding box center [289, 9] width 9 height 6
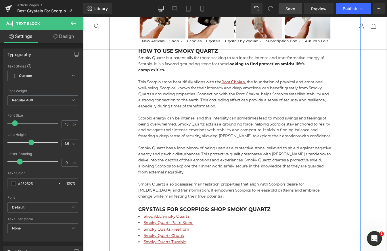
scroll to position [2803, 0]
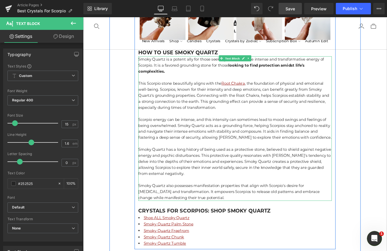
click at [224, 207] on p "Smoky Quartz also possesses manifestation properties that align with Scorpio's …" at bounding box center [256, 217] width 221 height 21
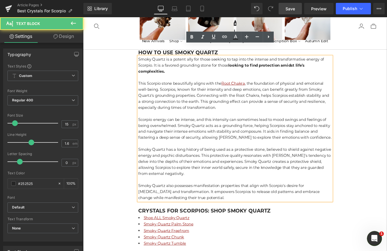
click at [220, 207] on p "Smoky Quartz also possesses manifestation properties that align with Scorpio's …" at bounding box center [256, 217] width 221 height 21
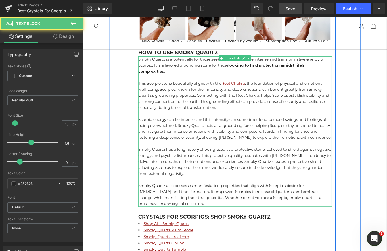
drag, startPoint x: 218, startPoint y: 191, endPoint x: 218, endPoint y: 199, distance: 8.7
click at [218, 207] on p "Smoky Quartz also possesses manifestation properties that align with Scorpio's …" at bounding box center [256, 221] width 221 height 28
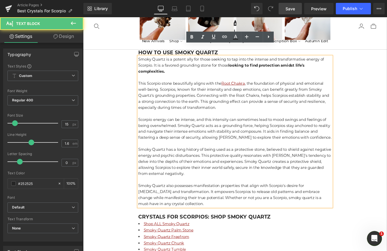
copy p "Whether or not you are a Scorpio, smoky quartz is a must-have in any crystal co…"
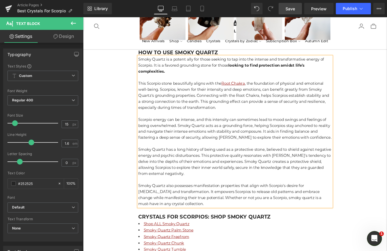
click at [213, 207] on p "Smoky Quartz also possesses manifestation properties that align with Scorpio's …" at bounding box center [256, 221] width 221 height 28
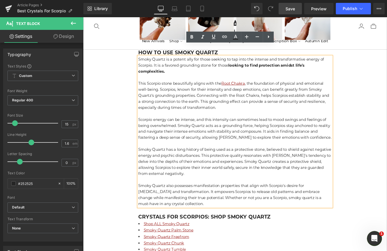
drag, startPoint x: 217, startPoint y: 190, endPoint x: 218, endPoint y: 197, distance: 7.0
click at [218, 207] on p "Smoky Quartz also possesses manifestation properties that align with Scorpio's …" at bounding box center [256, 221] width 221 height 28
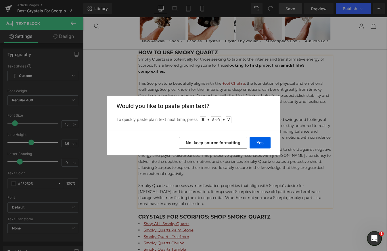
click at [198, 144] on button "No, keep source formatting" at bounding box center [213, 142] width 68 height 11
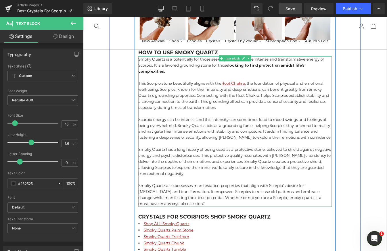
click at [187, 207] on p "Smoky Quartz also possesses manifestation properties that align with Scorpio's …" at bounding box center [256, 221] width 221 height 28
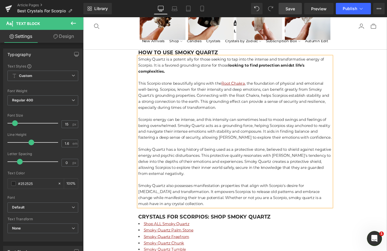
click at [289, 11] on span "Save" at bounding box center [289, 9] width 9 height 6
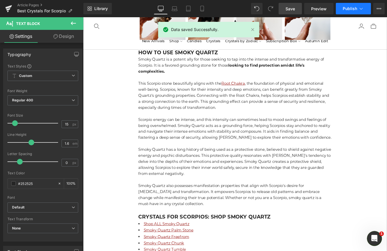
click at [360, 10] on icon at bounding box center [361, 9] width 6 height 6
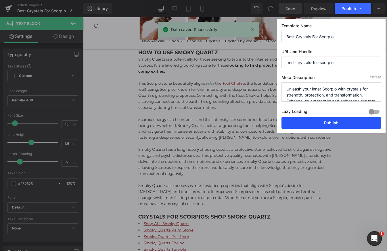
click at [312, 120] on button "Publish" at bounding box center [330, 122] width 99 height 11
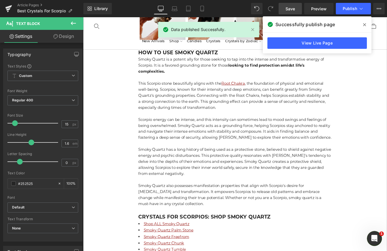
click at [363, 24] on span at bounding box center [364, 24] width 9 height 9
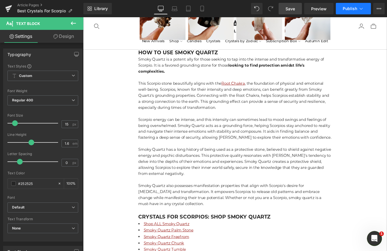
click at [355, 12] on button "Publish" at bounding box center [353, 8] width 35 height 11
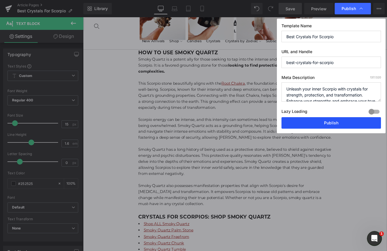
click at [333, 122] on button "Publish" at bounding box center [330, 122] width 99 height 11
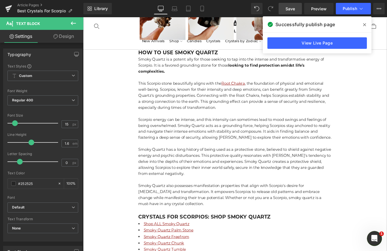
click at [364, 25] on icon at bounding box center [364, 24] width 3 height 5
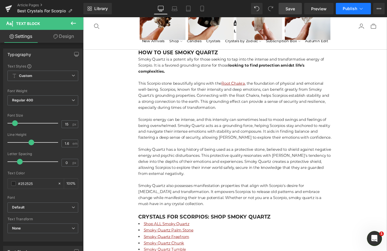
click at [361, 8] on icon at bounding box center [361, 9] width 6 height 6
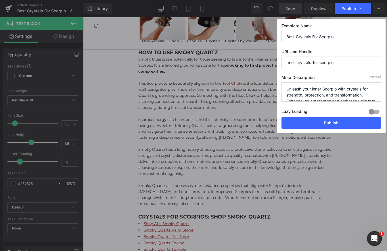
click at [344, 37] on input "Best Crystals For Scorpio" at bounding box center [330, 36] width 99 height 11
type input "Best Crystals For Scorpio Zodiac Sign"
drag, startPoint x: 323, startPoint y: 124, endPoint x: 251, endPoint y: 209, distance: 111.8
click at [323, 124] on button "Publish" at bounding box center [330, 122] width 99 height 11
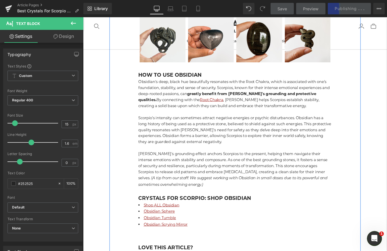
scroll to position [4180, 0]
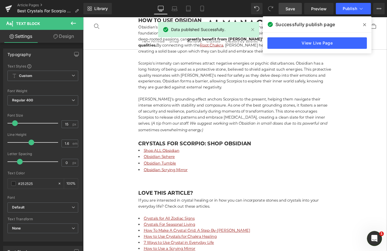
click at [364, 24] on icon at bounding box center [364, 24] width 3 height 3
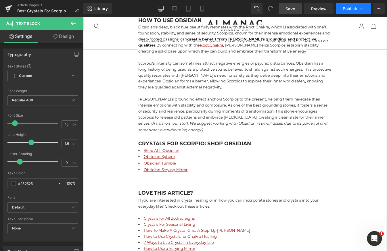
click at [364, 9] on icon at bounding box center [361, 9] width 6 height 6
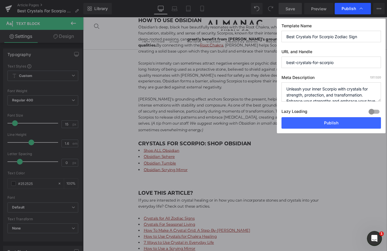
click at [360, 8] on icon at bounding box center [361, 9] width 6 height 6
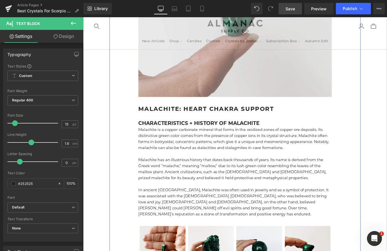
scroll to position [1168, 0]
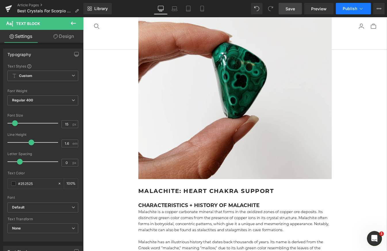
click at [360, 10] on icon at bounding box center [361, 9] width 6 height 6
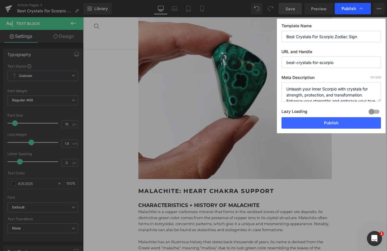
click at [362, 9] on icon at bounding box center [361, 9] width 6 height 6
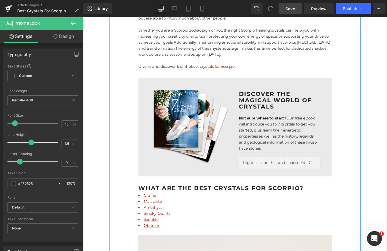
scroll to position [0, 0]
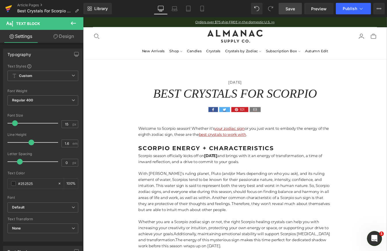
click at [7, 7] on icon at bounding box center [8, 7] width 7 height 4
